Goal: Navigation & Orientation: Find specific page/section

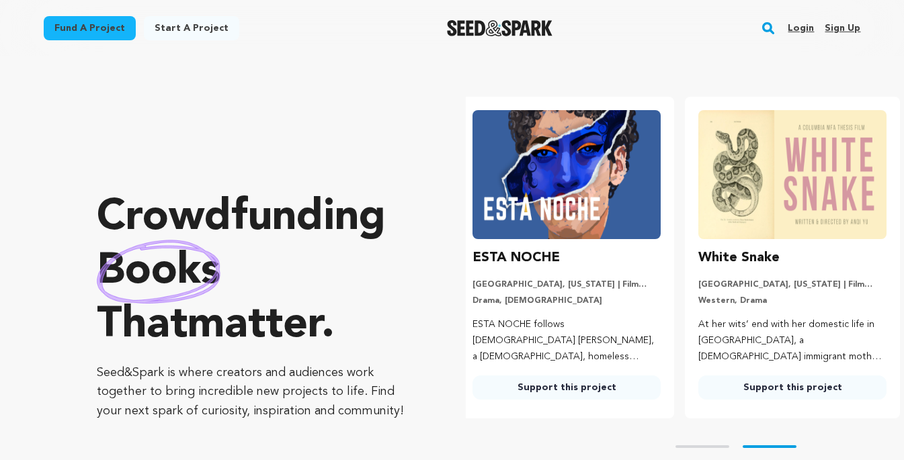
scroll to position [0, 236]
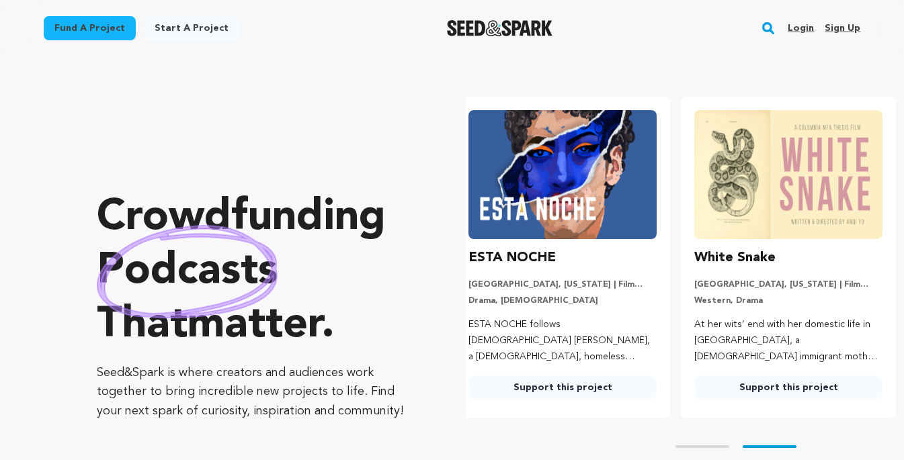
click at [806, 26] on link "Login" at bounding box center [800, 27] width 26 height 21
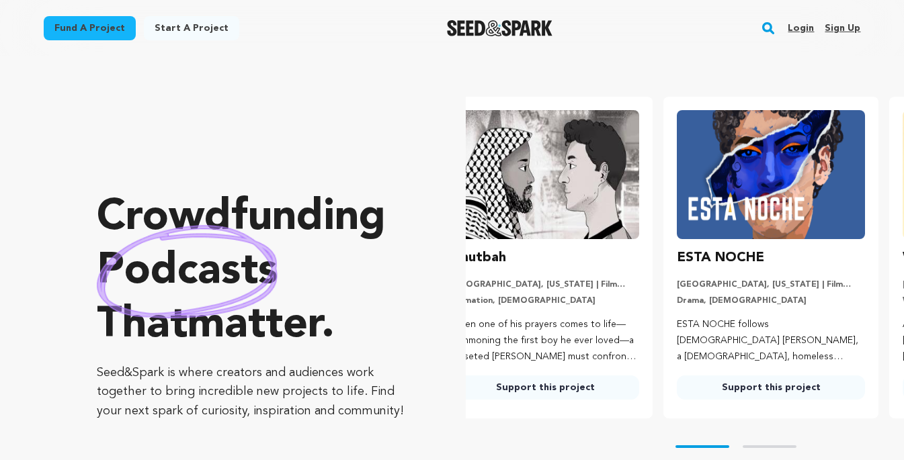
scroll to position [0, 4]
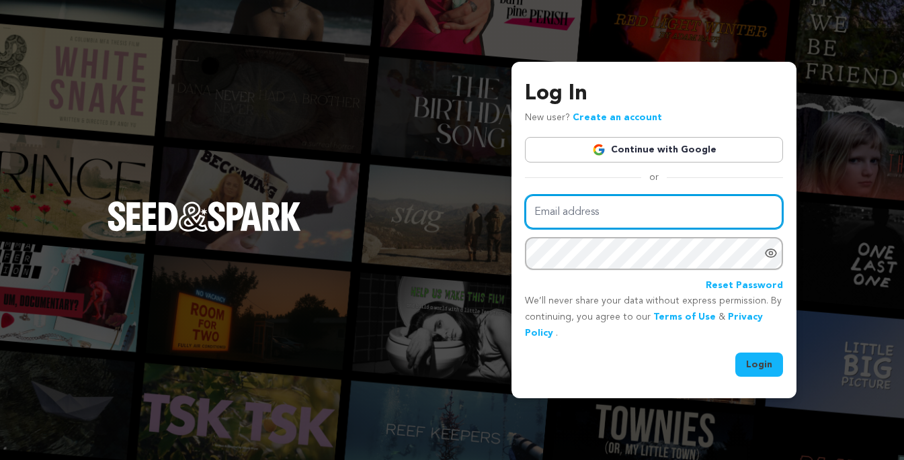
click at [633, 214] on input "Email address" at bounding box center [654, 212] width 258 height 34
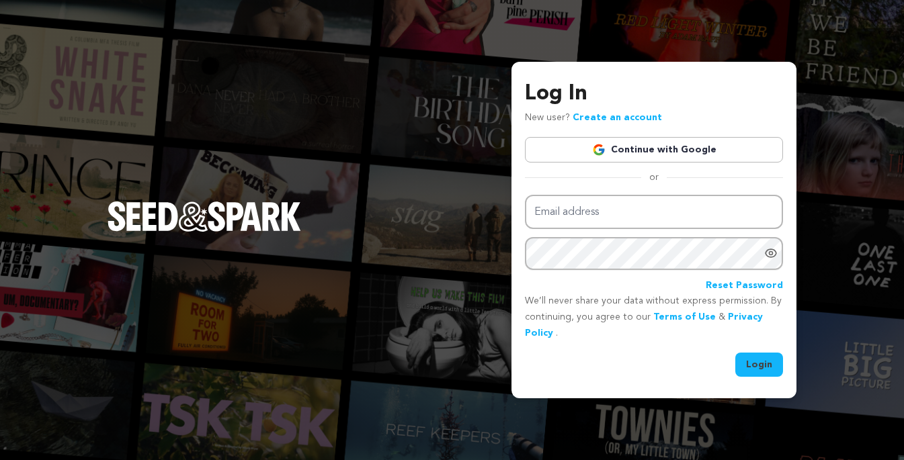
click at [623, 145] on link "Continue with Google" at bounding box center [654, 150] width 258 height 26
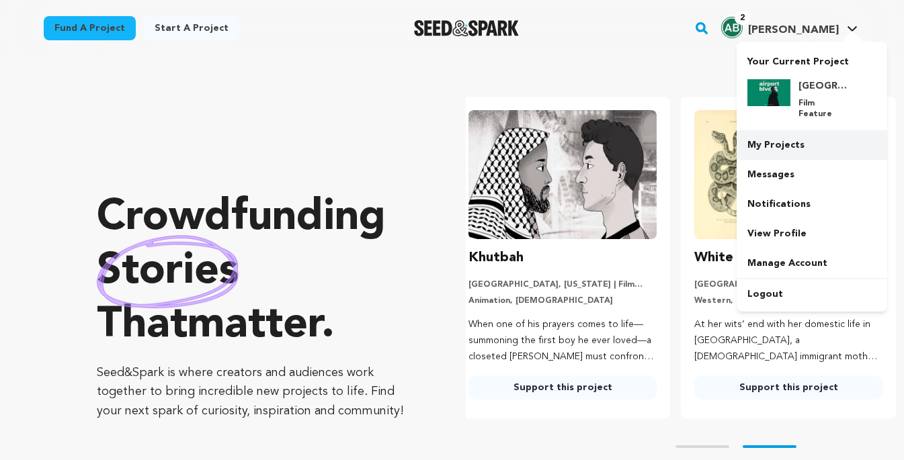
scroll to position [3314, 0]
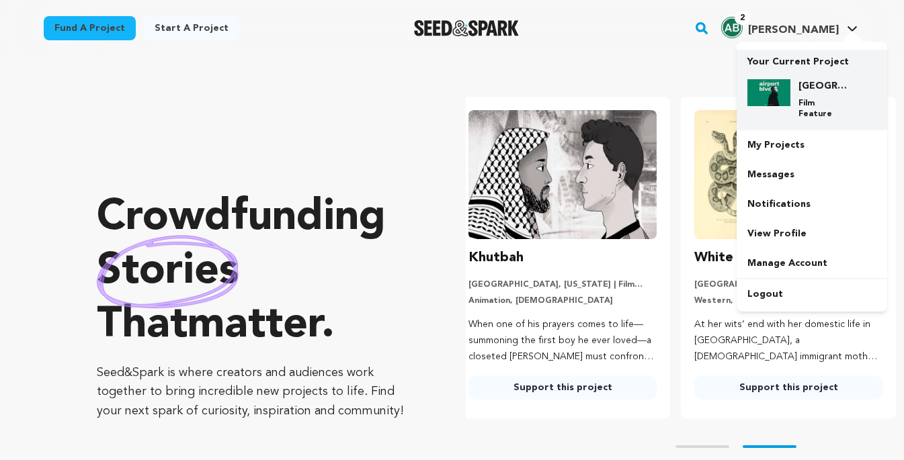
click at [810, 95] on div "Airport Blvd Film Feature" at bounding box center [822, 99] width 64 height 40
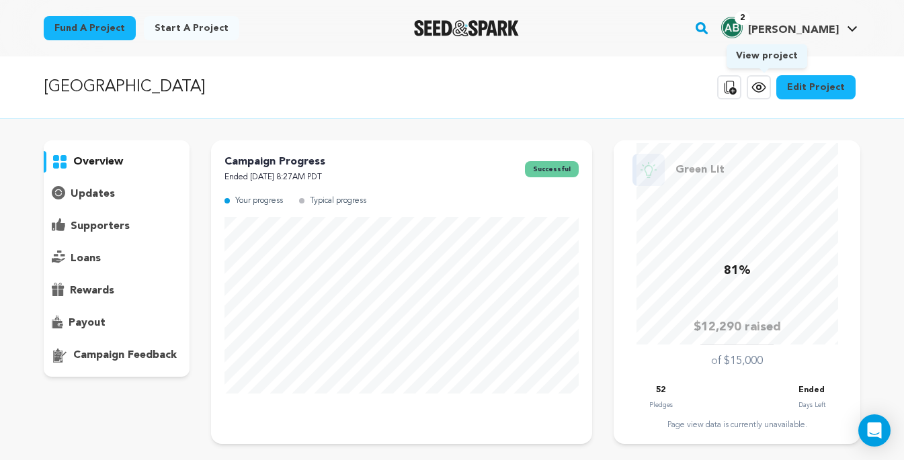
scroll to position [3314, 0]
click at [767, 88] on icon at bounding box center [758, 87] width 16 height 16
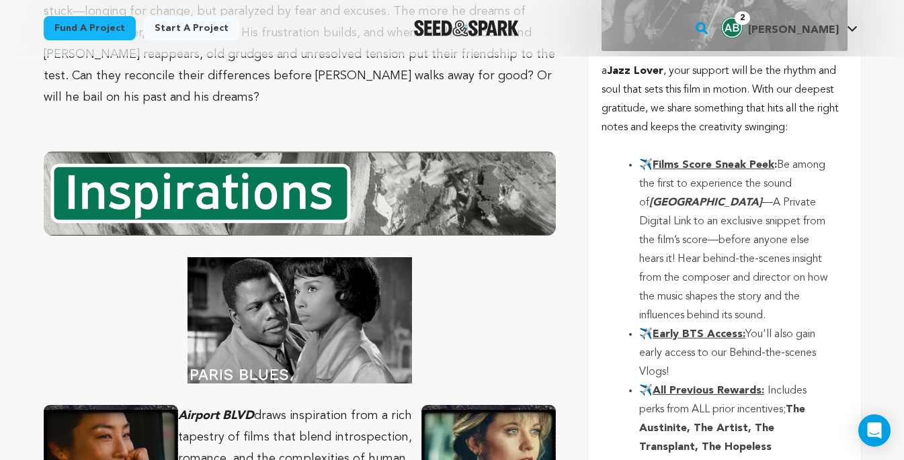
scroll to position [4055, 0]
